Goal: Find contact information: Find contact information

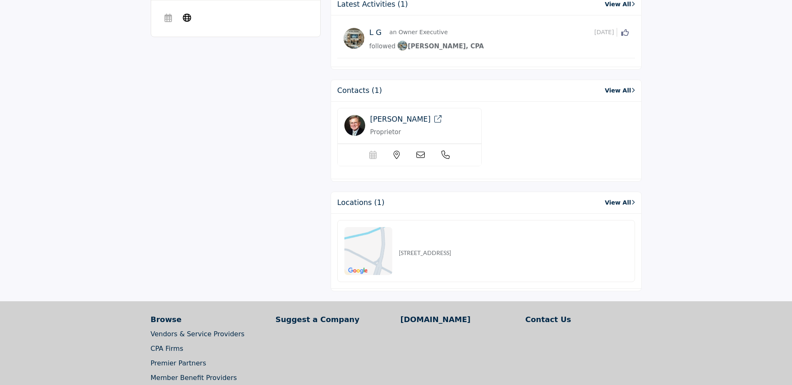
scroll to position [583, 0]
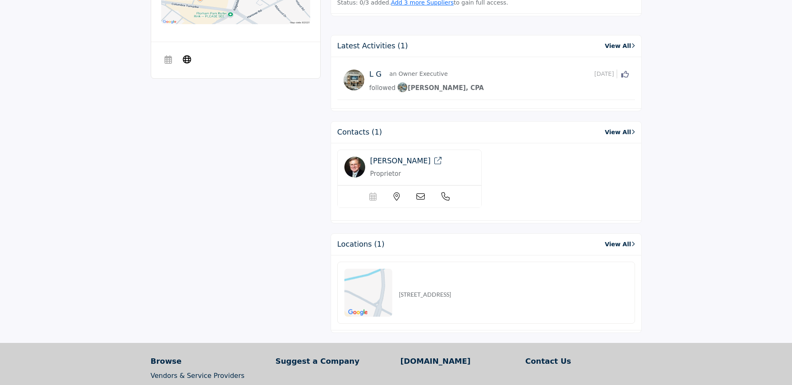
click at [397, 161] on span "[PERSON_NAME]" at bounding box center [400, 161] width 60 height 8
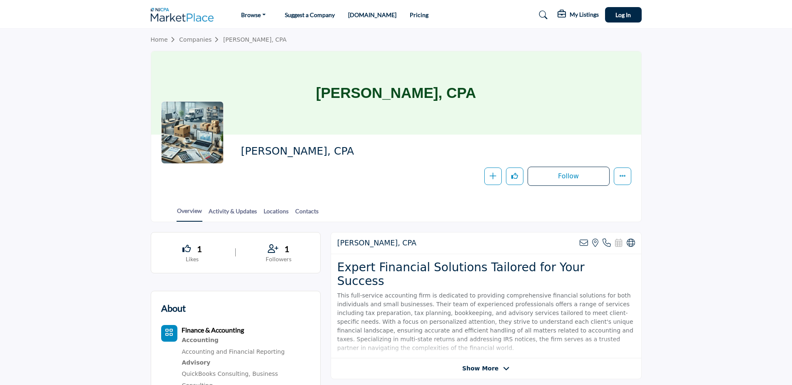
drag, startPoint x: 484, startPoint y: 94, endPoint x: 320, endPoint y: 92, distance: 164.2
click at [320, 92] on div "[PERSON_NAME], CPA" at bounding box center [396, 92] width 490 height 83
copy h1 "[PERSON_NAME], CPA"
